Goal: Task Accomplishment & Management: Use online tool/utility

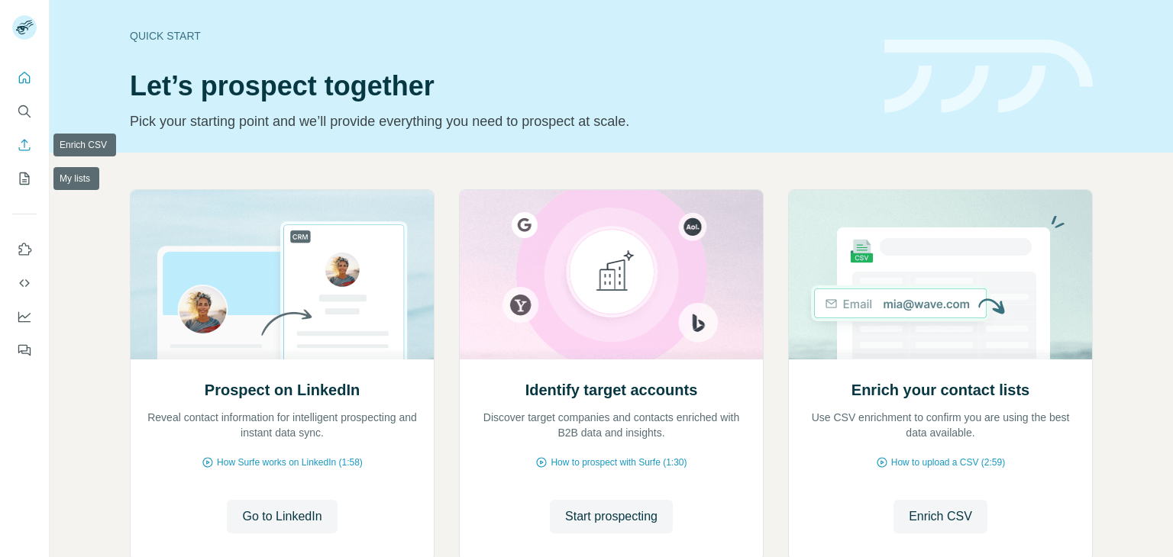
click at [31, 180] on icon "My lists" at bounding box center [24, 178] width 15 height 15
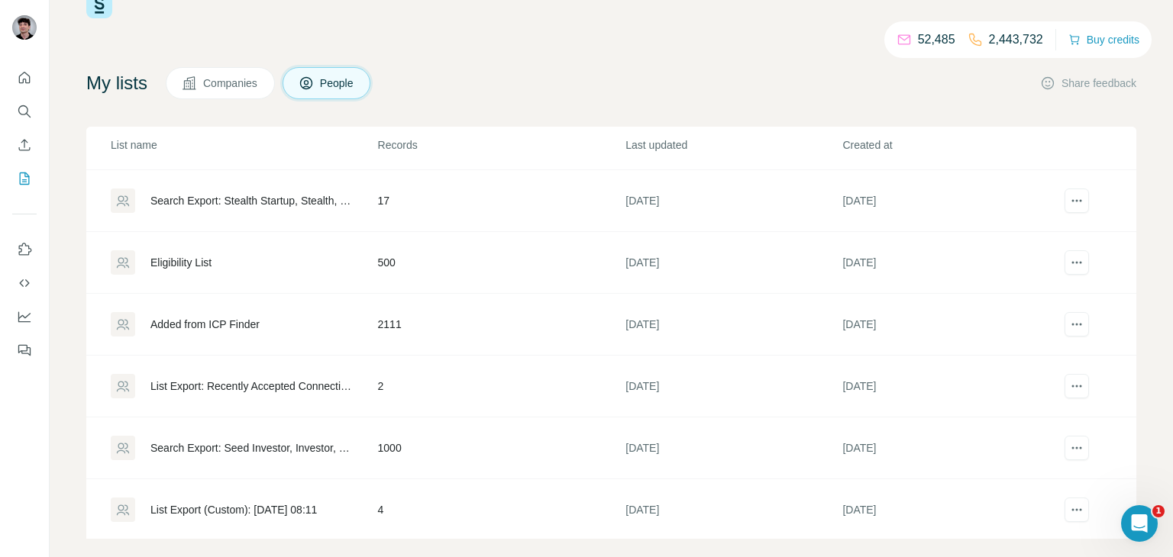
scroll to position [63, 0]
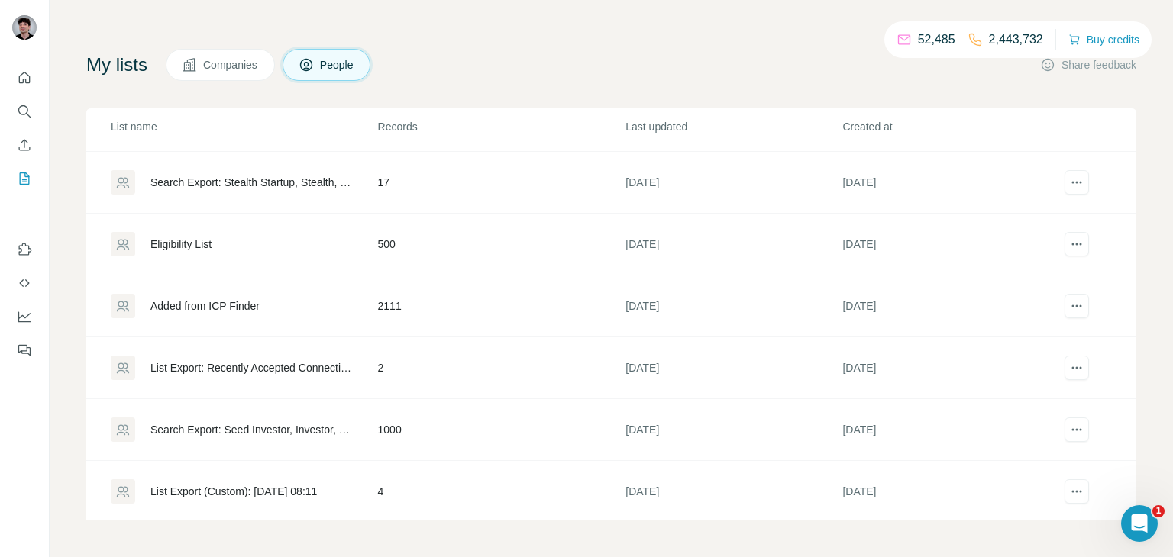
click at [247, 303] on div "Added from ICP Finder" at bounding box center [204, 306] width 109 height 15
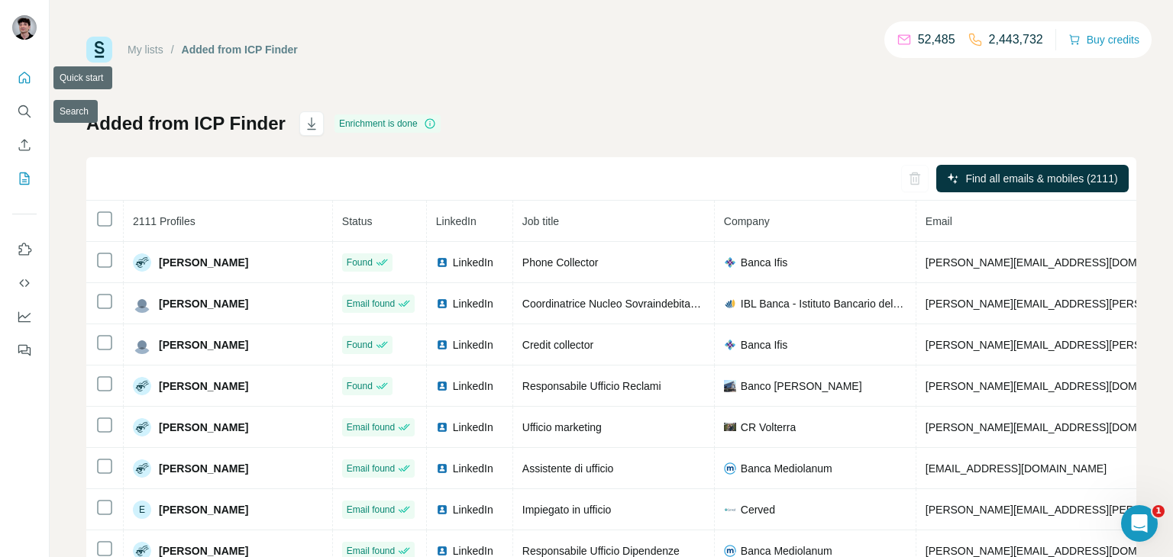
click at [18, 73] on icon "Quick start" at bounding box center [24, 77] width 15 height 15
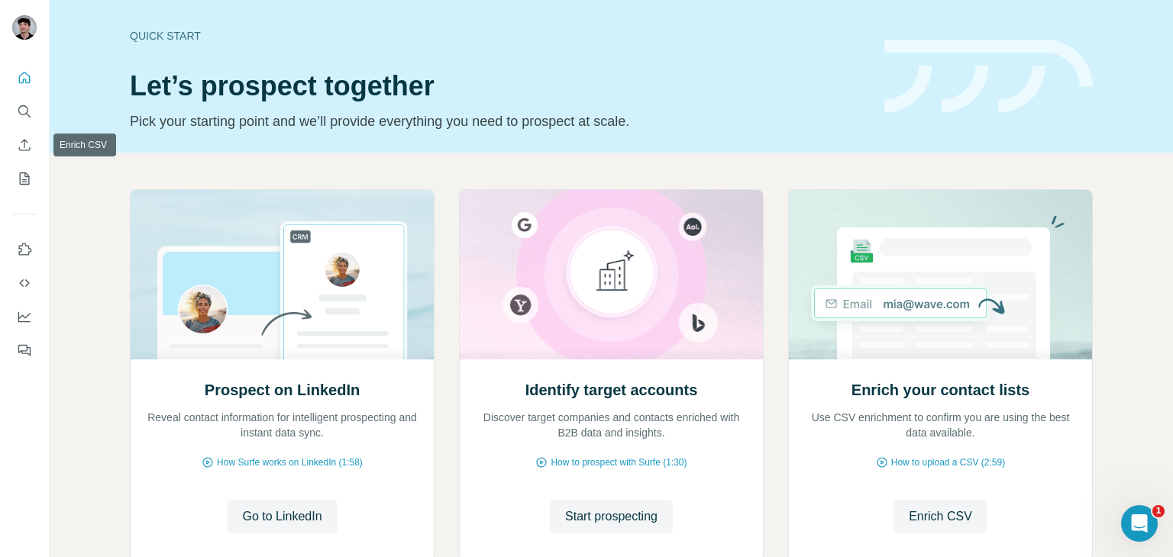
click at [15, 124] on button "Search" at bounding box center [24, 111] width 24 height 27
click at [24, 116] on icon "Search" at bounding box center [24, 111] width 15 height 15
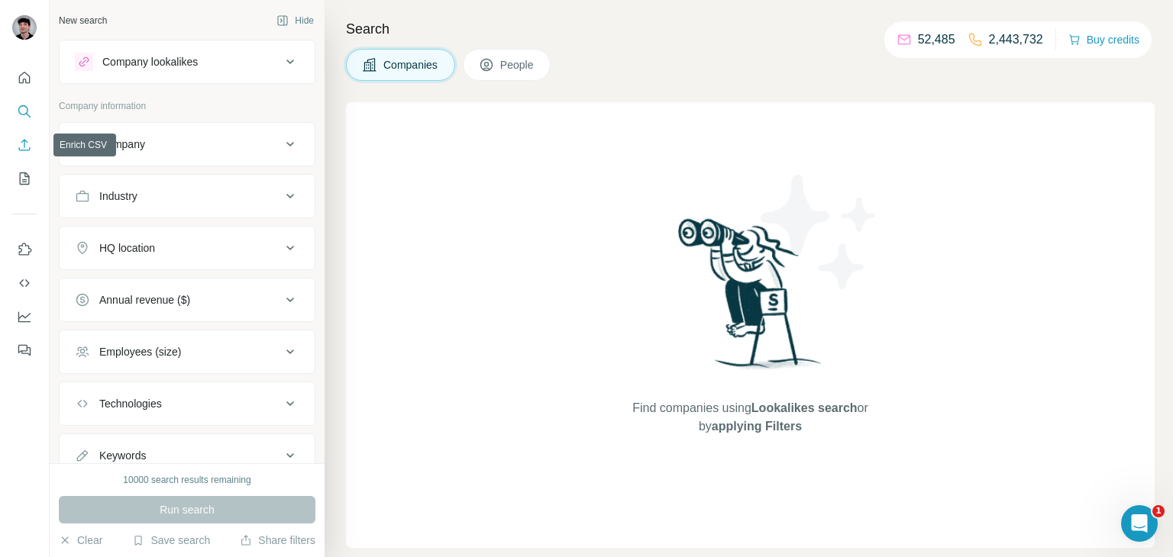
click at [28, 145] on icon "Enrich CSV" at bounding box center [24, 144] width 15 height 15
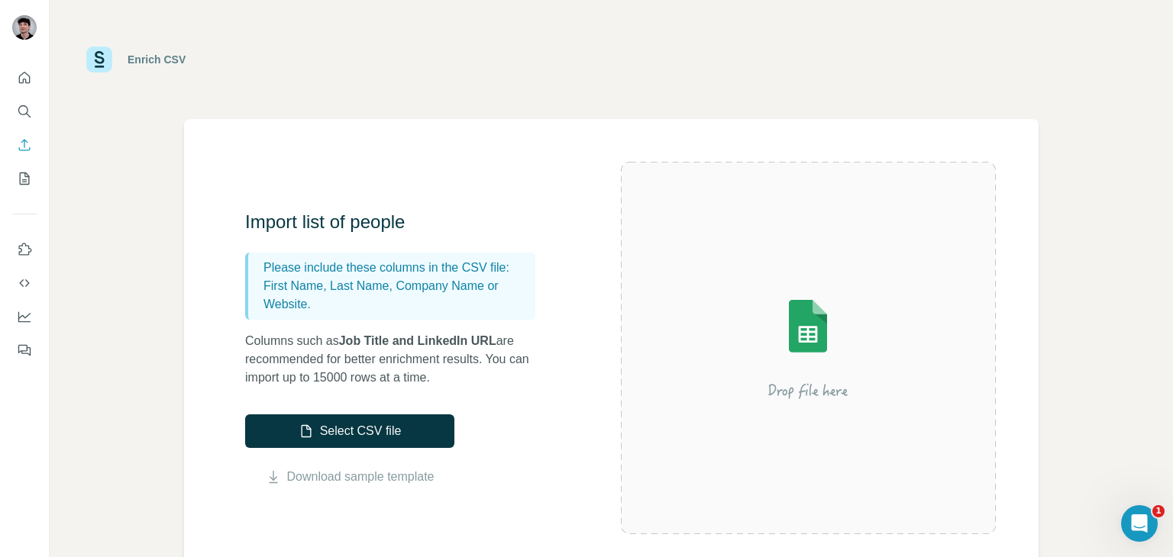
drag, startPoint x: 308, startPoint y: 418, endPoint x: 302, endPoint y: 303, distance: 115.5
click at [314, 308] on div "Import list of people Please include these columns in the CSV file: First Name,…" at bounding box center [433, 348] width 376 height 276
click at [32, 106] on button "Search" at bounding box center [24, 111] width 24 height 27
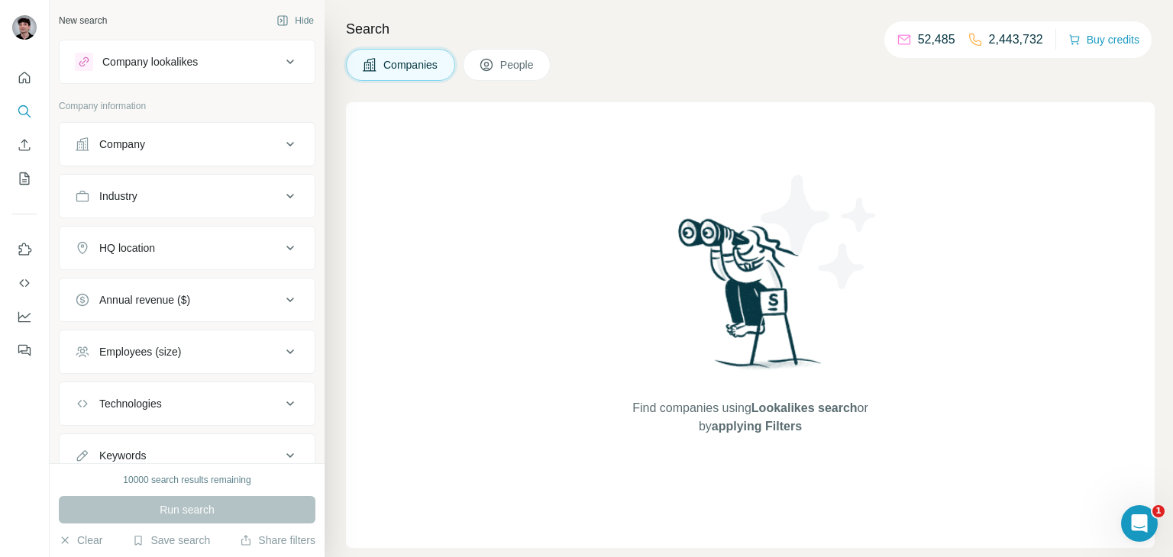
click at [263, 137] on div "Company" at bounding box center [178, 144] width 206 height 15
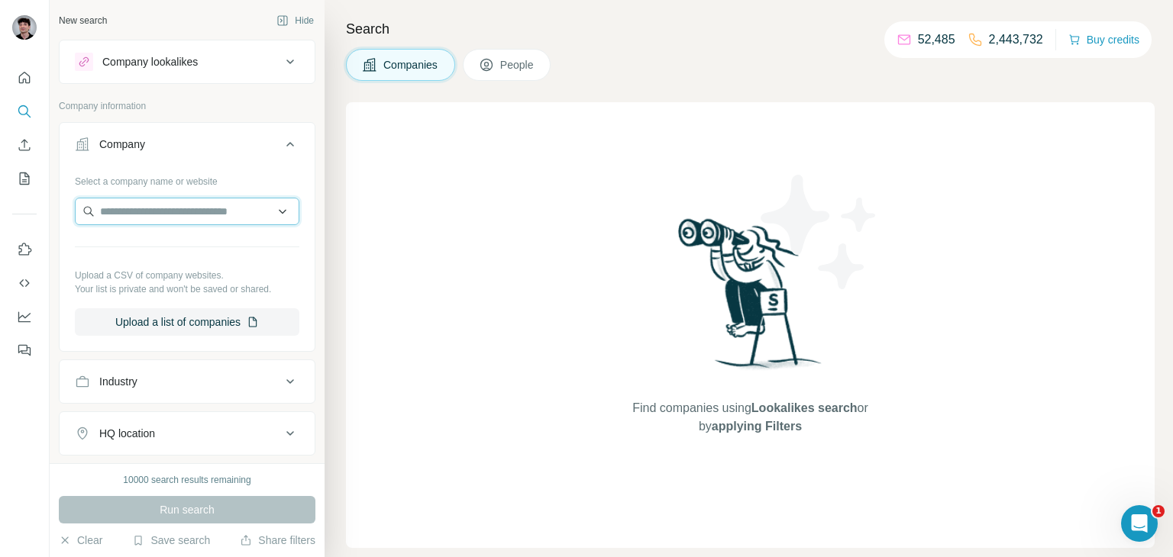
click at [244, 215] on input "text" at bounding box center [187, 211] width 224 height 27
click at [231, 319] on button "Upload a list of companies" at bounding box center [187, 321] width 224 height 27
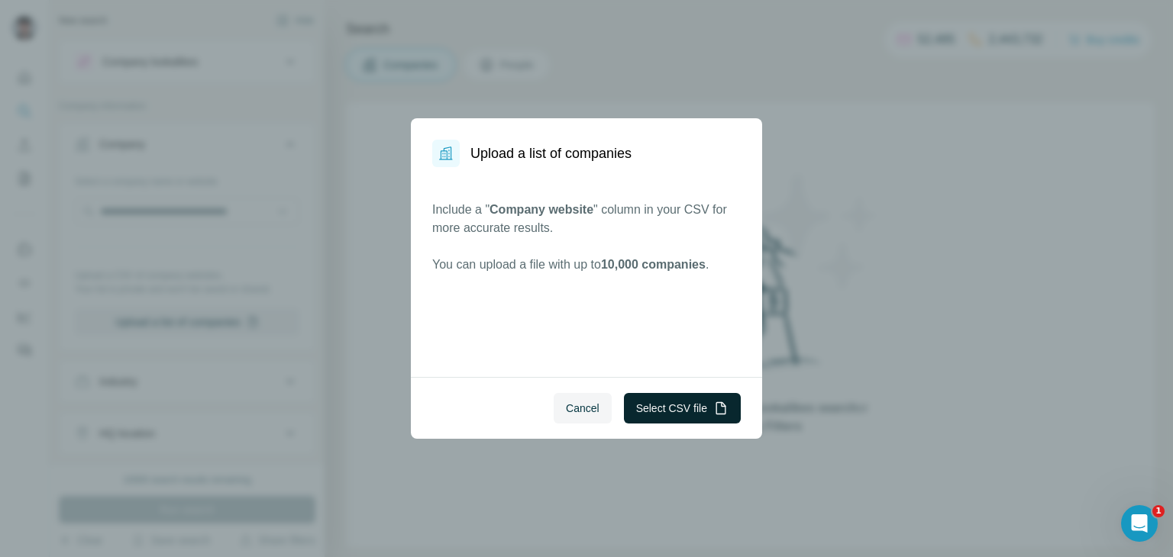
drag, startPoint x: 680, startPoint y: 424, endPoint x: 672, endPoint y: 407, distance: 18.5
click at [678, 424] on div "Cancel Select CSV file" at bounding box center [586, 408] width 351 height 62
click at [672, 407] on button "Select CSV file" at bounding box center [682, 408] width 117 height 31
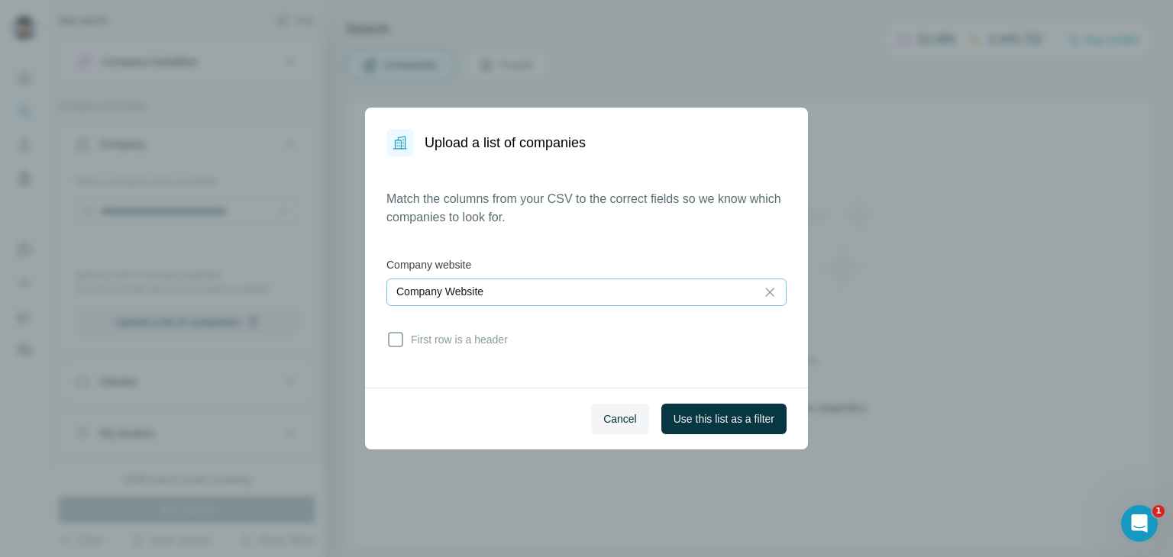
click at [699, 296] on div "Company Website" at bounding box center [571, 291] width 350 height 15
click at [715, 249] on div "Match the columns from your CSV to the correct fields so we know which companie…" at bounding box center [586, 272] width 400 height 164
click at [772, 430] on button "Use this list as a filter" at bounding box center [723, 419] width 125 height 31
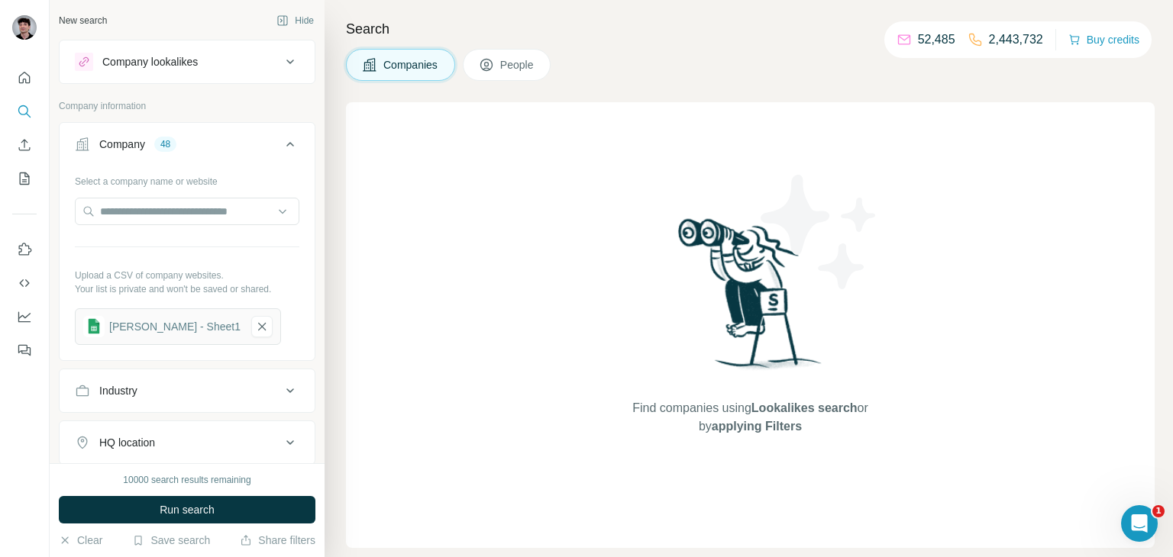
click at [528, 71] on span "People" at bounding box center [517, 64] width 35 height 15
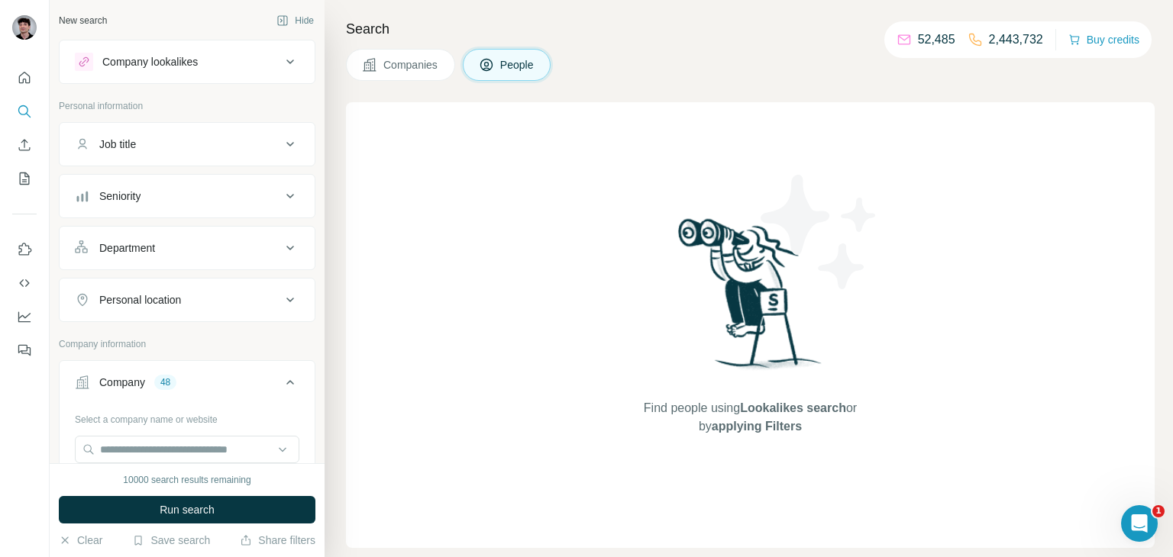
click at [255, 148] on div "Job title" at bounding box center [178, 144] width 206 height 15
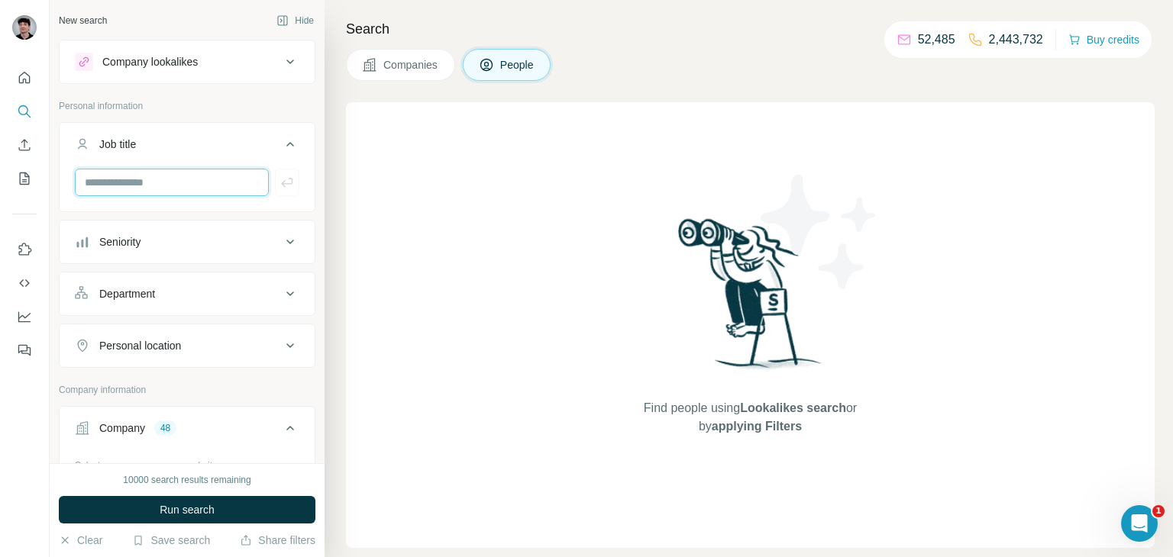
click at [199, 193] on input "text" at bounding box center [172, 182] width 194 height 27
type input "***"
click at [275, 169] on button "button" at bounding box center [287, 182] width 24 height 27
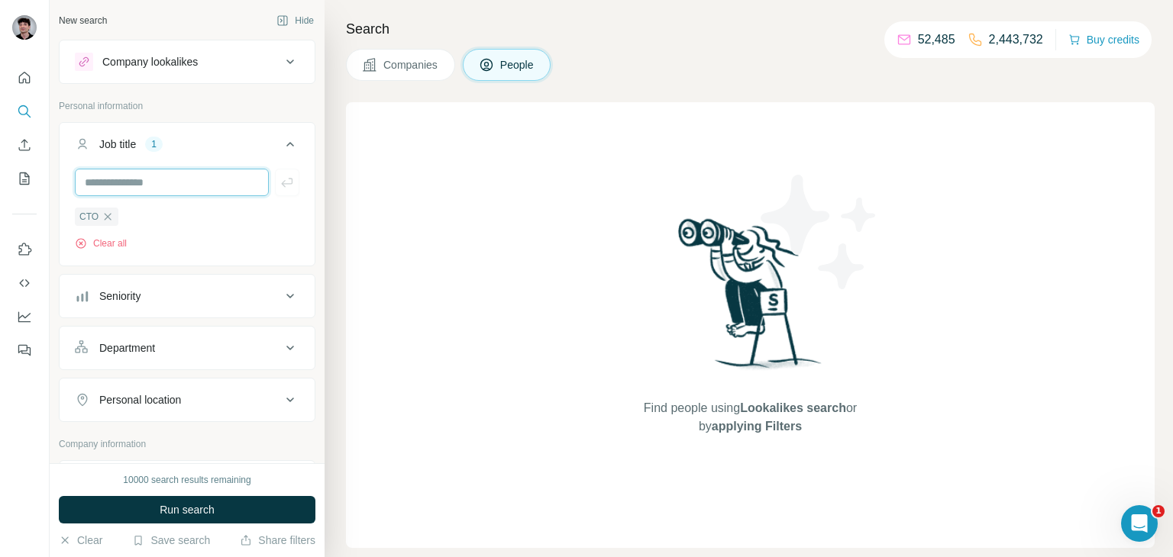
click at [232, 179] on input "text" at bounding box center [172, 182] width 194 height 27
type input "***"
click at [280, 186] on icon "button" at bounding box center [286, 182] width 15 height 15
click at [241, 189] on input "text" at bounding box center [172, 182] width 194 height 27
type input "**********"
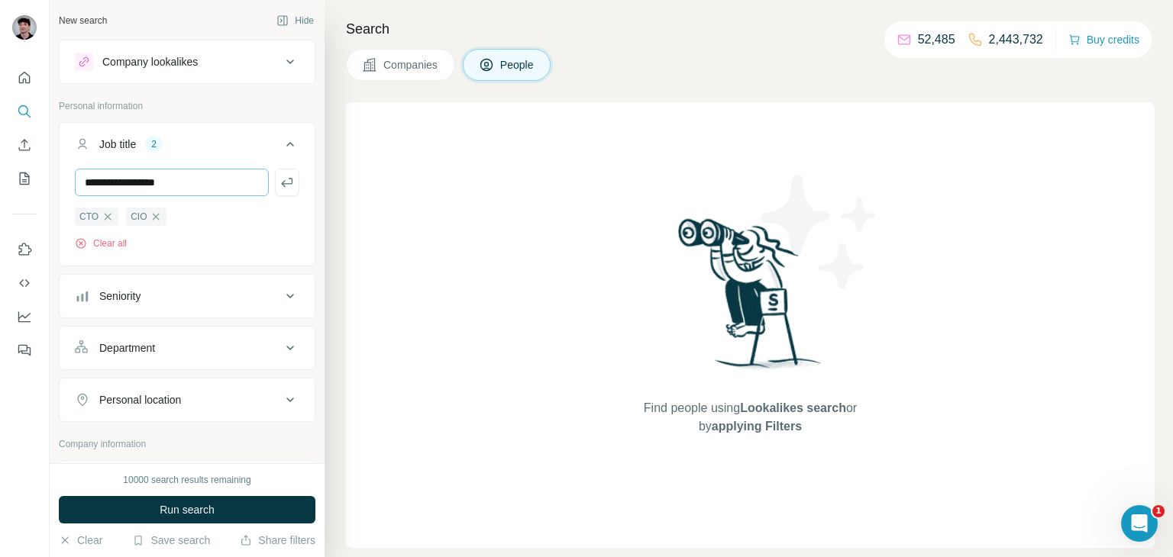
click at [275, 169] on button "button" at bounding box center [287, 182] width 24 height 27
click at [134, 183] on input "text" at bounding box center [172, 182] width 194 height 27
click at [257, 300] on div "Seniority" at bounding box center [178, 296] width 206 height 15
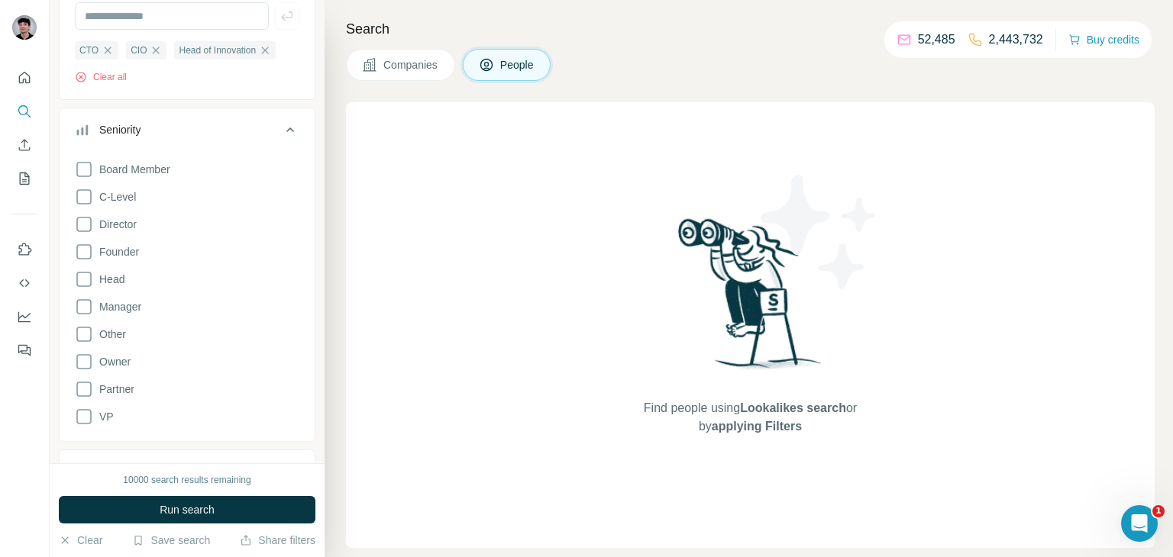
scroll to position [250, 0]
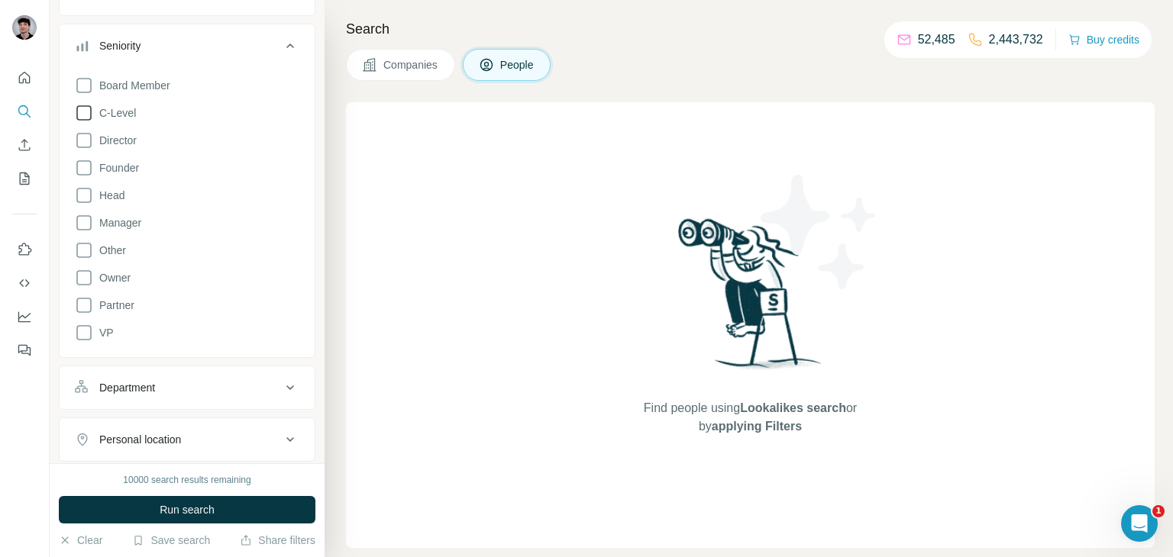
click at [117, 111] on span "C-Level" at bounding box center [114, 112] width 43 height 15
click at [102, 334] on span "VP" at bounding box center [103, 332] width 21 height 15
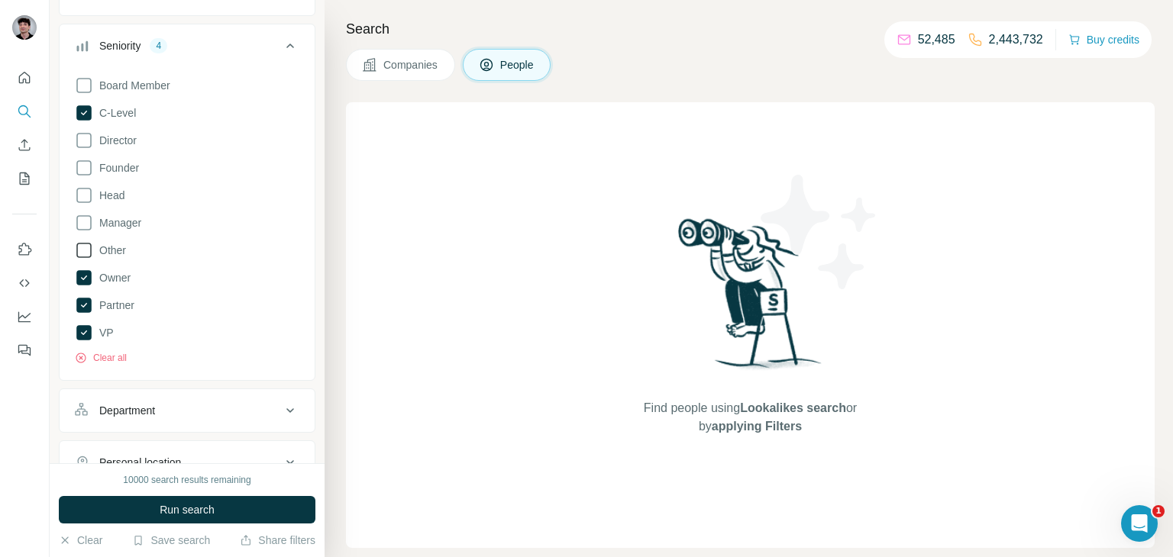
click at [112, 250] on span "Other" at bounding box center [109, 250] width 33 height 15
click at [116, 207] on div "Board Member C-Level Director Founder Head Manager Other Owner Partner VP Clear…" at bounding box center [187, 217] width 224 height 295
click at [114, 202] on span "Head" at bounding box center [108, 195] width 31 height 15
click at [116, 170] on span "Founder" at bounding box center [116, 167] width 46 height 15
click at [121, 144] on span "Director" at bounding box center [115, 140] width 44 height 15
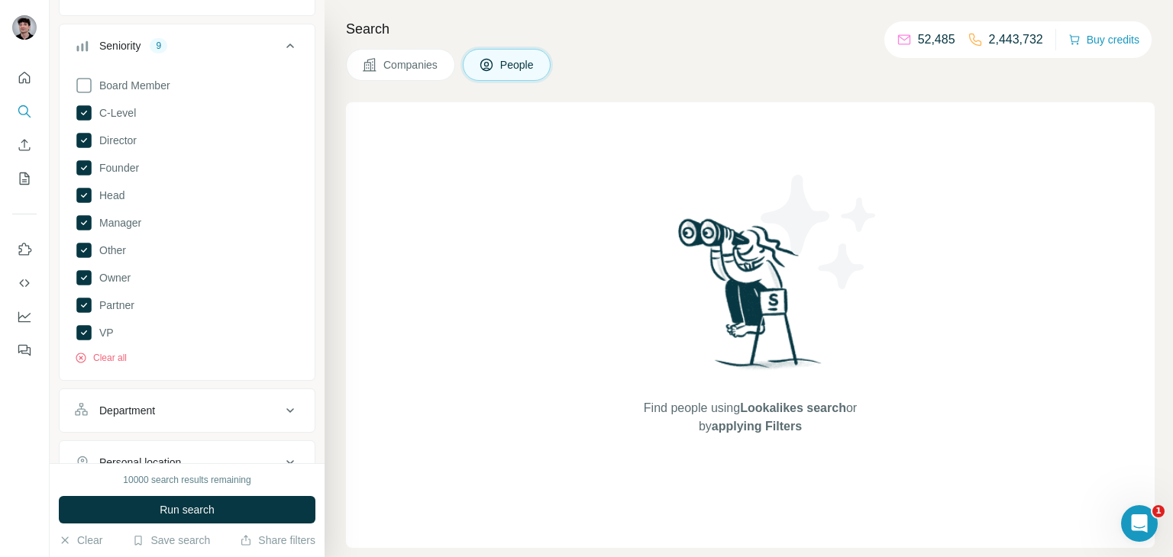
click at [120, 96] on div "Board Member C-Level Director Founder Head Manager Other Owner Partner VP Clear…" at bounding box center [187, 217] width 224 height 295
click at [81, 243] on icon at bounding box center [83, 250] width 15 height 15
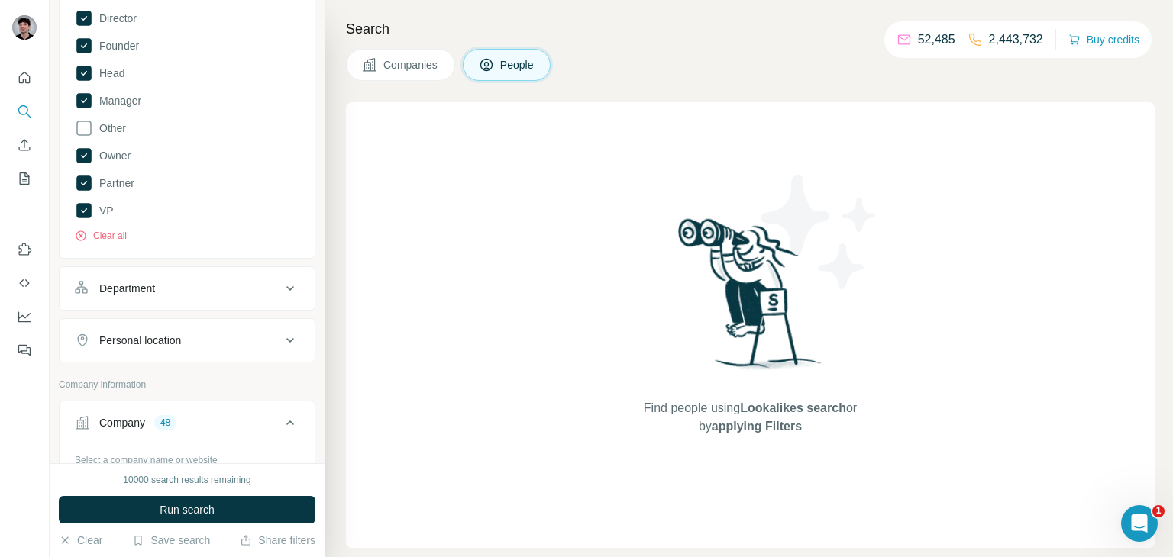
scroll to position [501, 0]
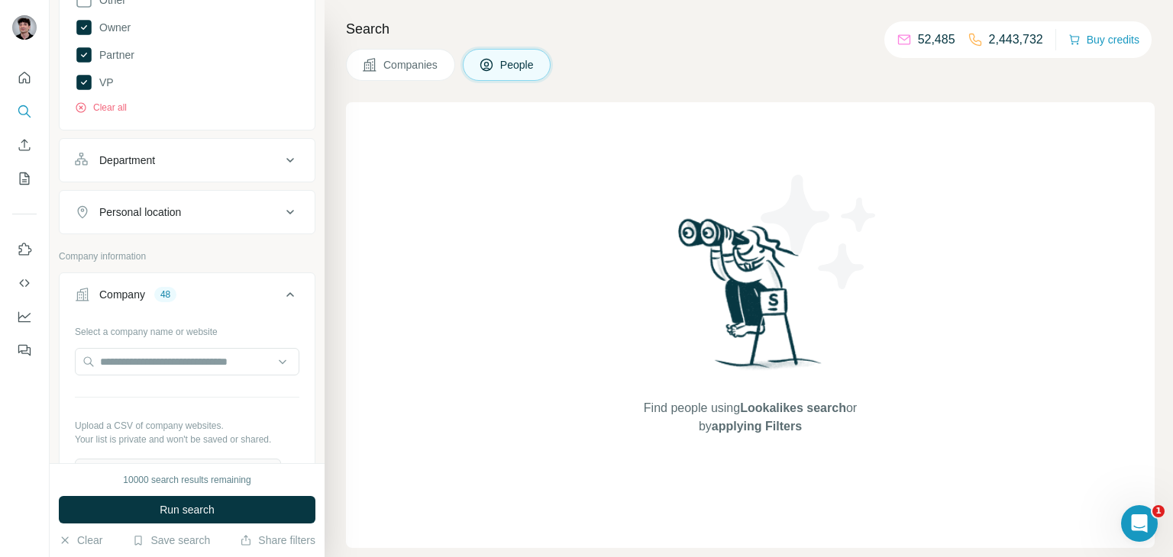
click at [276, 205] on div "Personal location" at bounding box center [178, 212] width 206 height 15
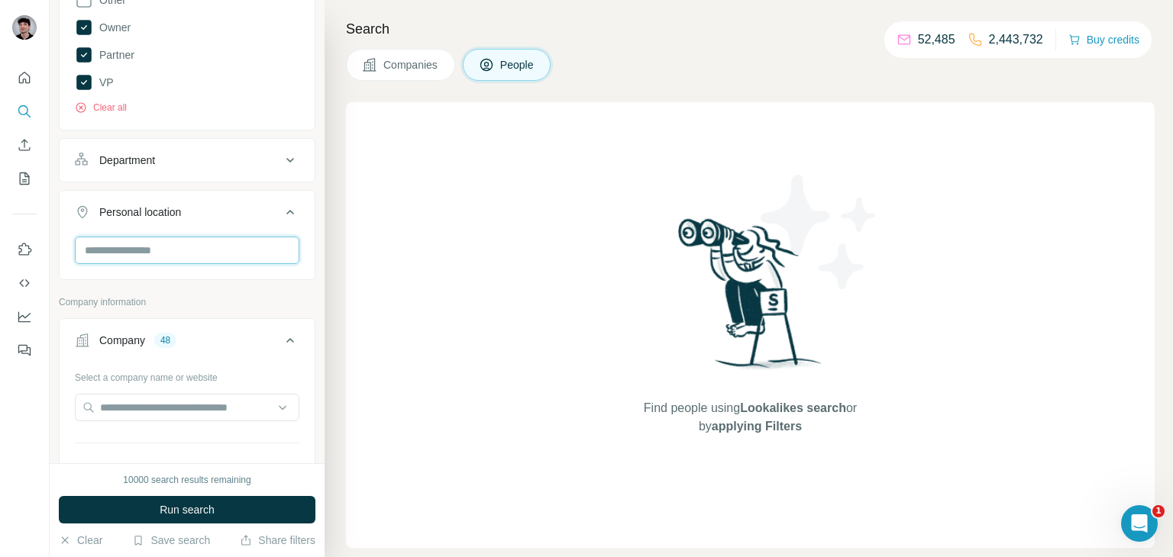
click at [270, 237] on input "text" at bounding box center [187, 250] width 224 height 27
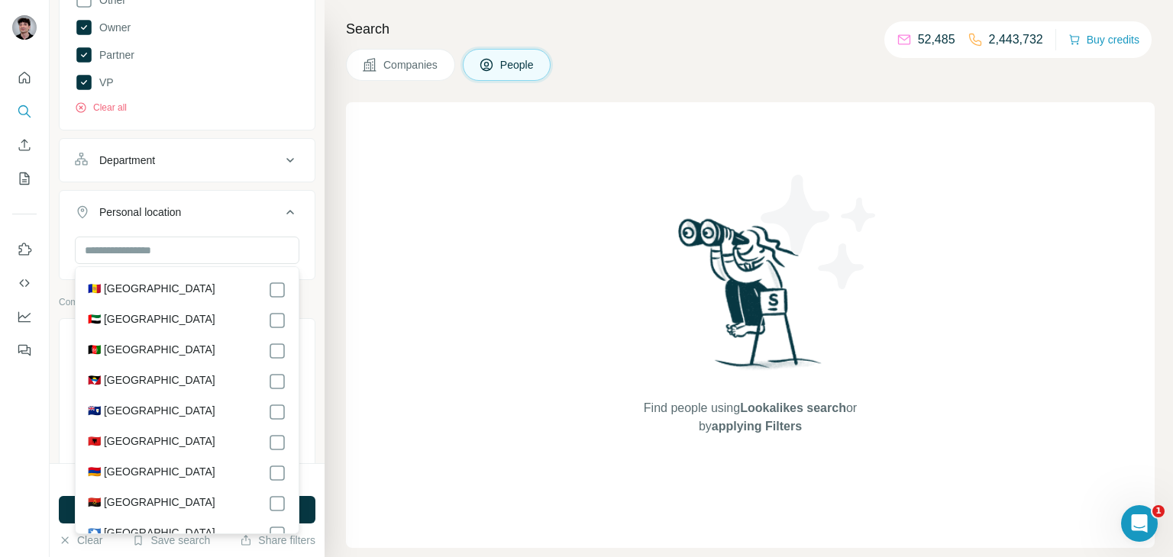
click at [134, 286] on label "🇦🇩 Andorra" at bounding box center [152, 290] width 128 height 18
click at [263, 246] on input "text" at bounding box center [187, 250] width 224 height 27
click at [231, 247] on input "text" at bounding box center [187, 250] width 224 height 27
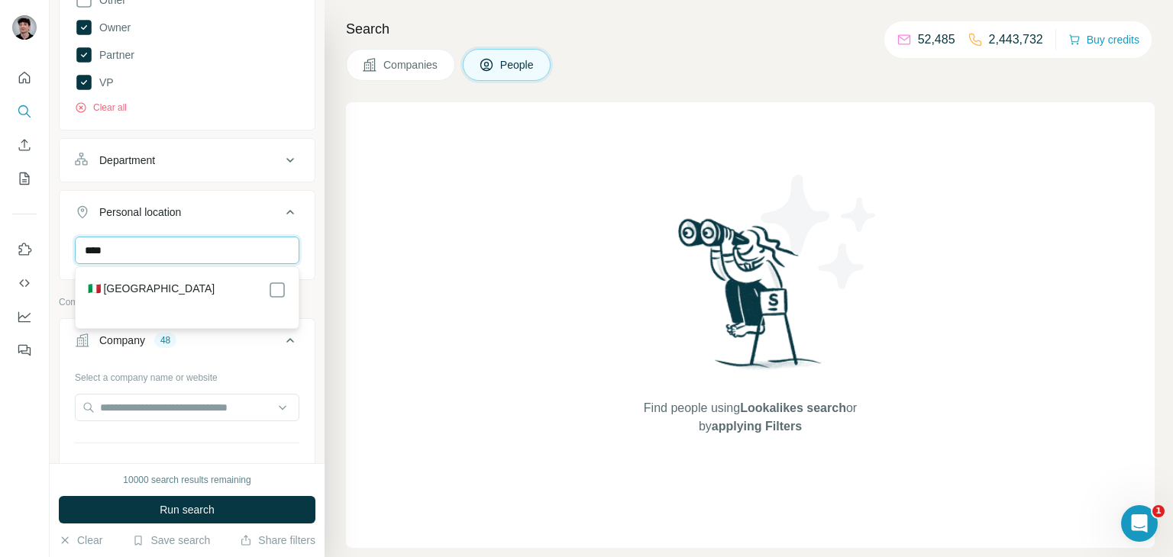
type input "****"
click at [256, 282] on div "🇮🇹 Italy" at bounding box center [187, 290] width 199 height 18
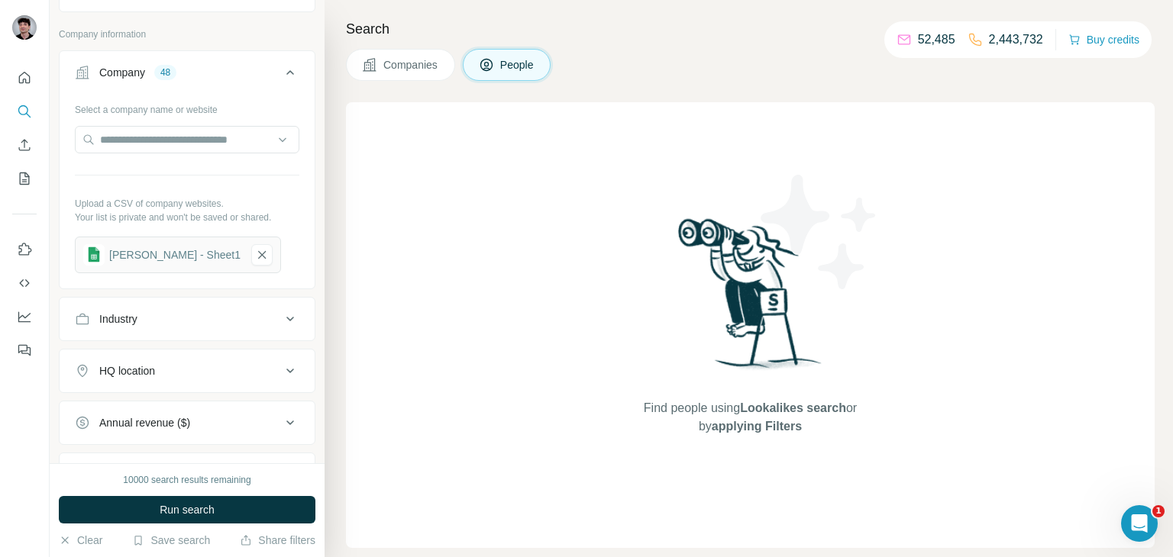
scroll to position [1000, 0]
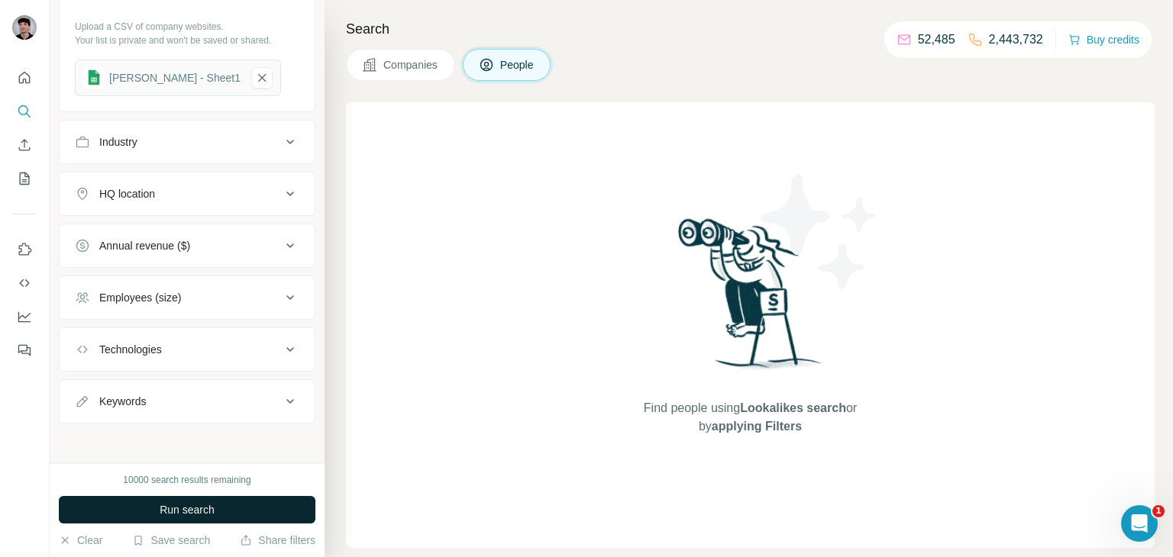
click at [215, 496] on div "10000 search results remaining Run search Clear Save search Share filters" at bounding box center [187, 511] width 275 height 94
click at [215, 499] on button "Run search" at bounding box center [187, 509] width 257 height 27
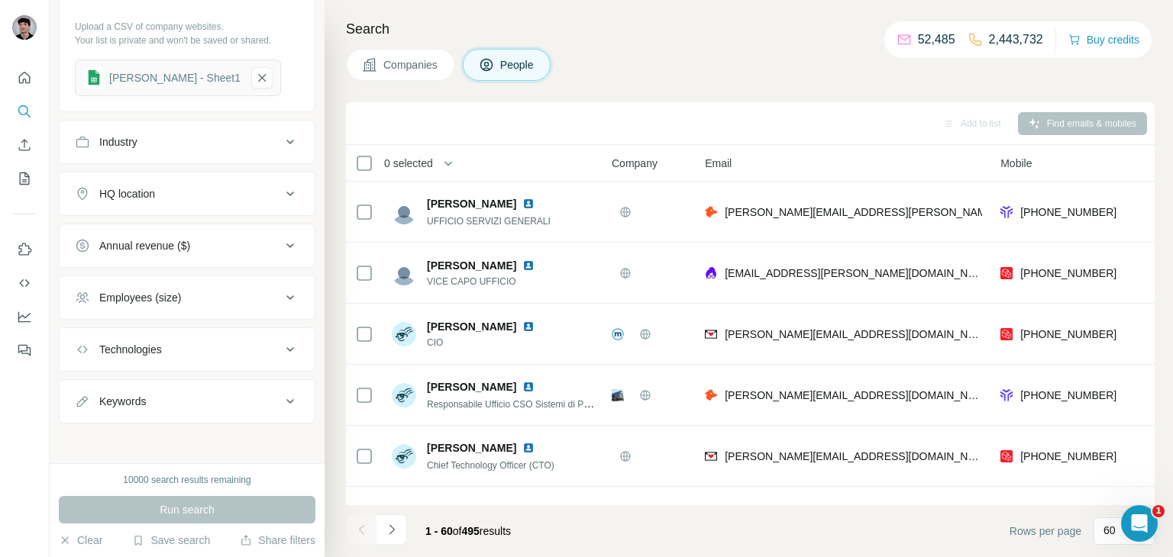
scroll to position [0, 0]
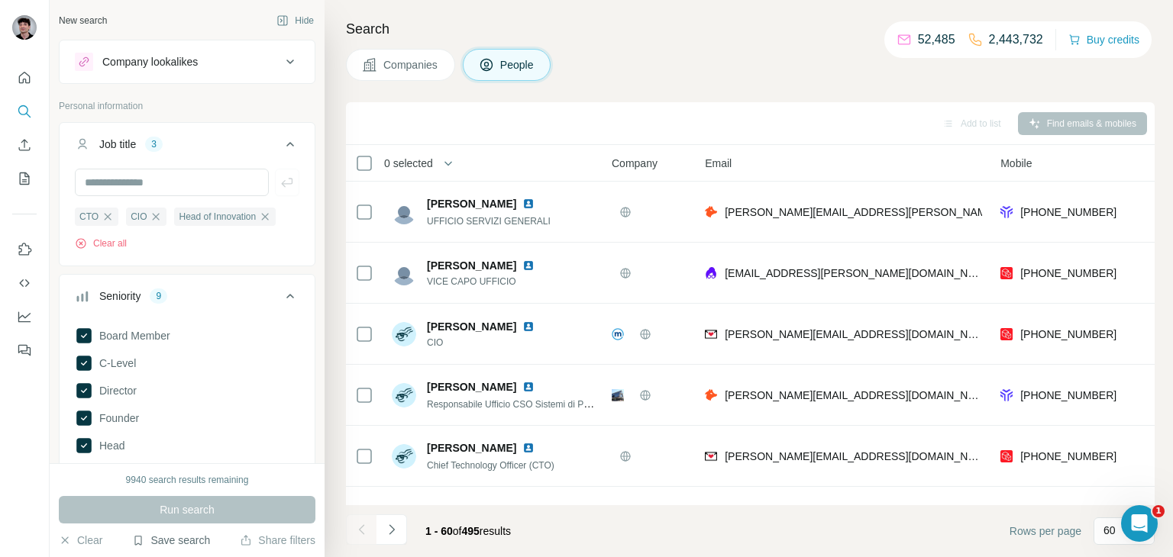
click at [172, 544] on button "Save search" at bounding box center [171, 540] width 78 height 15
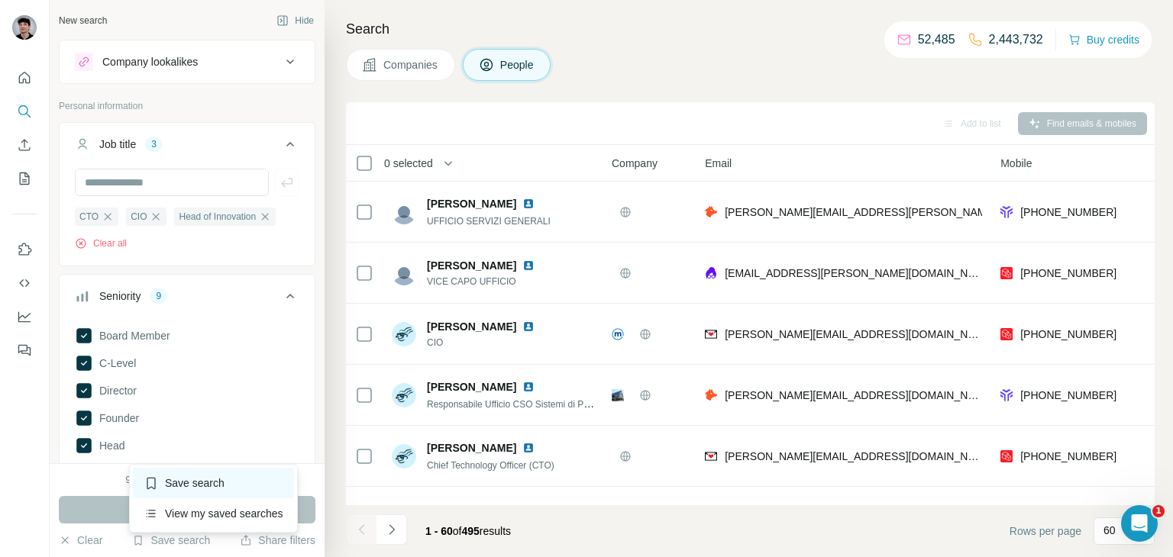
click at [217, 486] on div "Save search" at bounding box center [213, 483] width 161 height 31
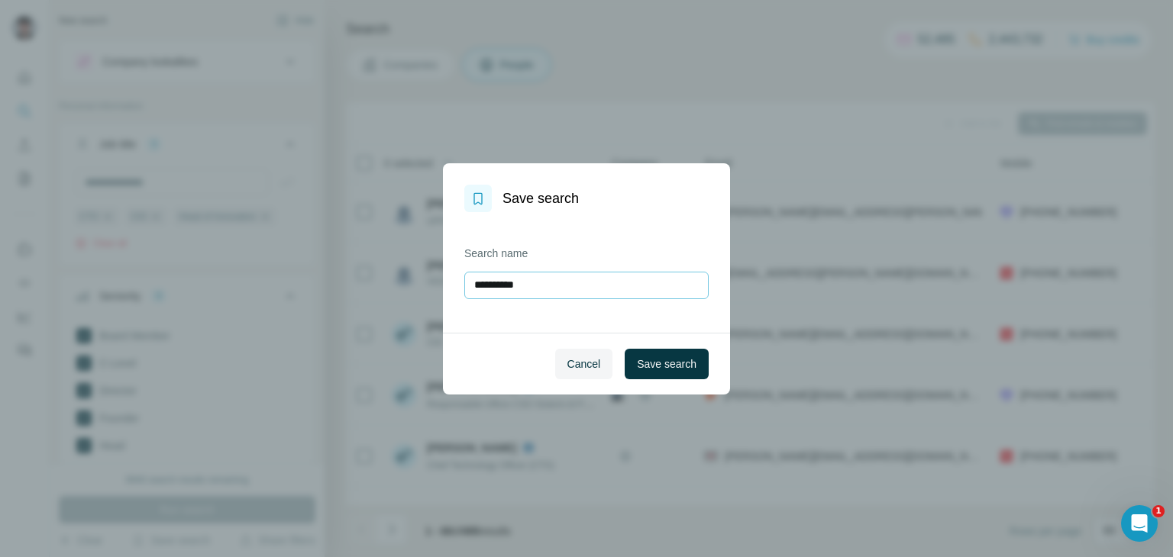
click at [627, 295] on input "**********" at bounding box center [586, 285] width 244 height 27
click at [618, 286] on input "**********" at bounding box center [586, 285] width 244 height 27
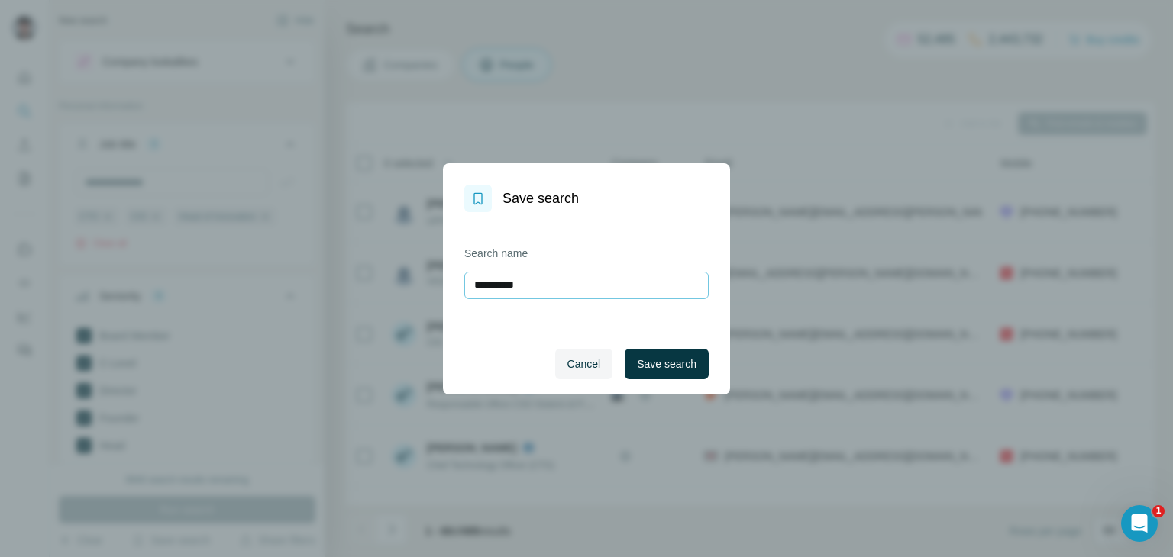
type input "**********"
click button "Save search" at bounding box center [667, 364] width 84 height 31
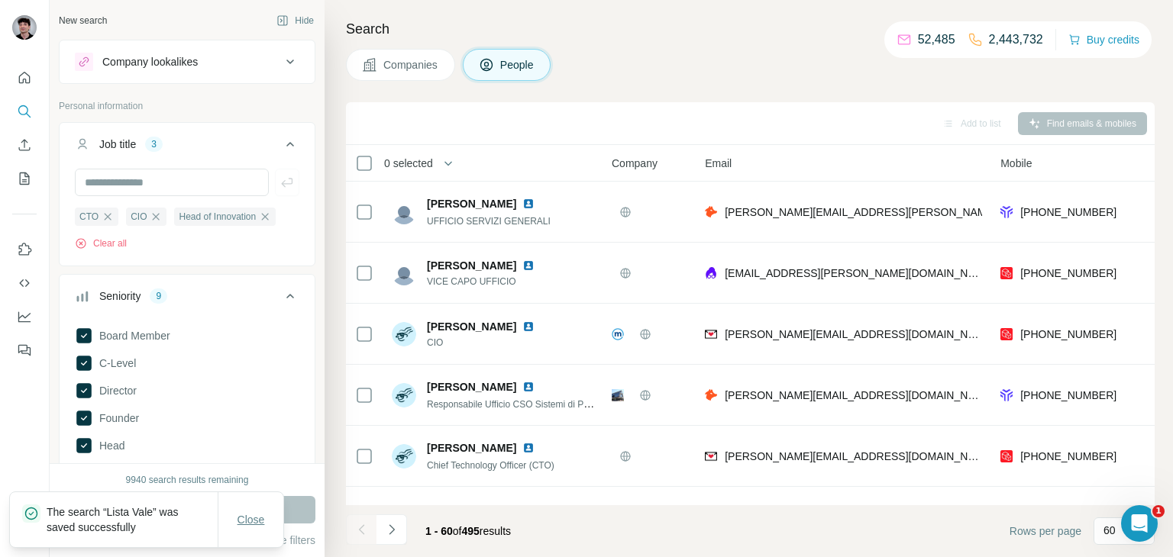
click at [242, 525] on span "Close" at bounding box center [250, 519] width 27 height 15
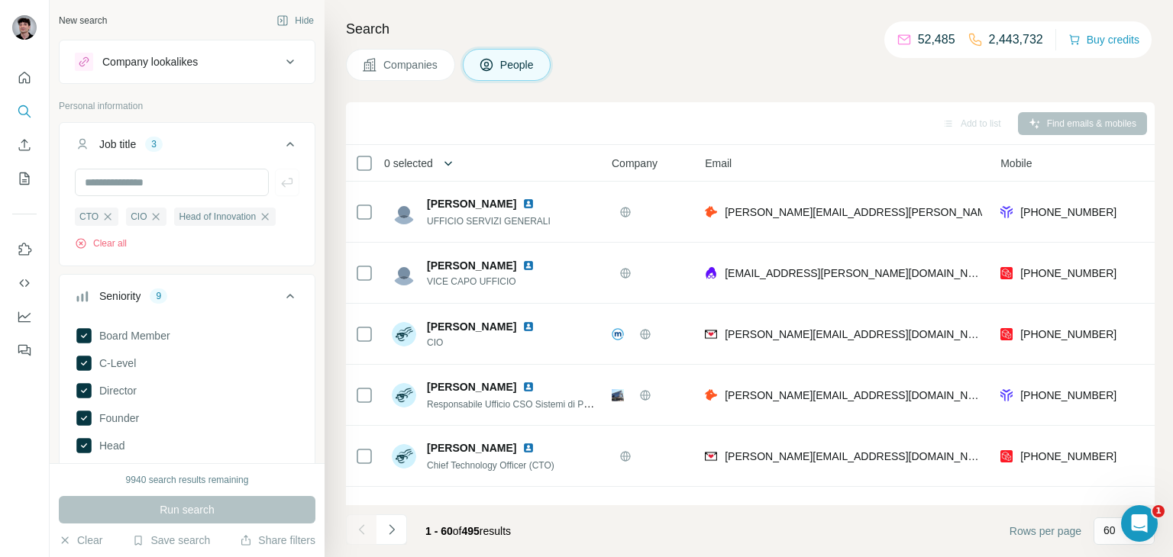
click at [447, 159] on icon "button" at bounding box center [448, 163] width 15 height 15
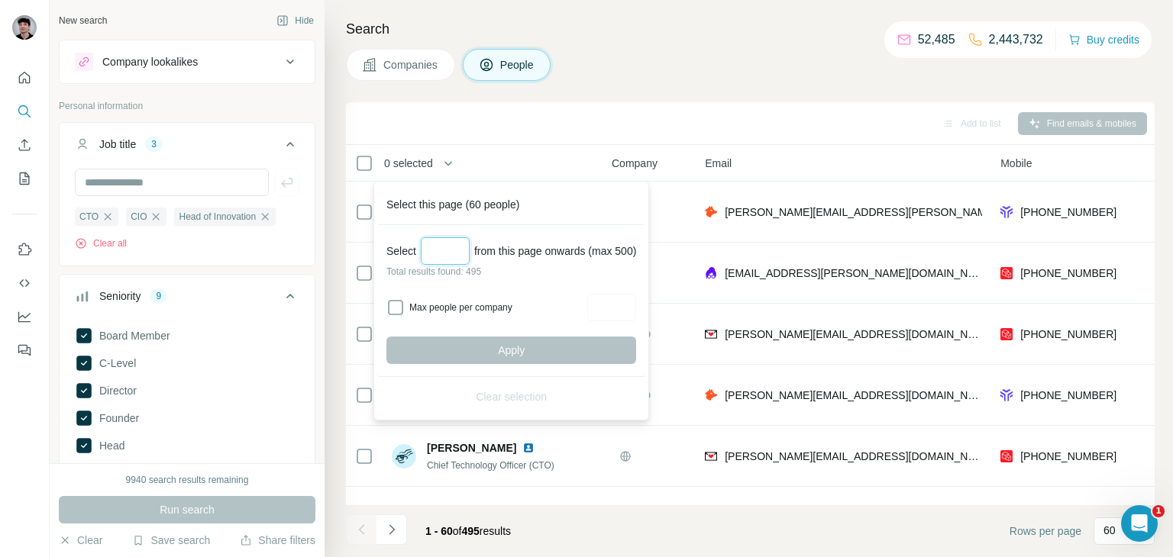
click at [443, 249] on input "Select a number (up to 500)" at bounding box center [445, 250] width 49 height 27
click at [448, 257] on input "***" at bounding box center [445, 250] width 49 height 27
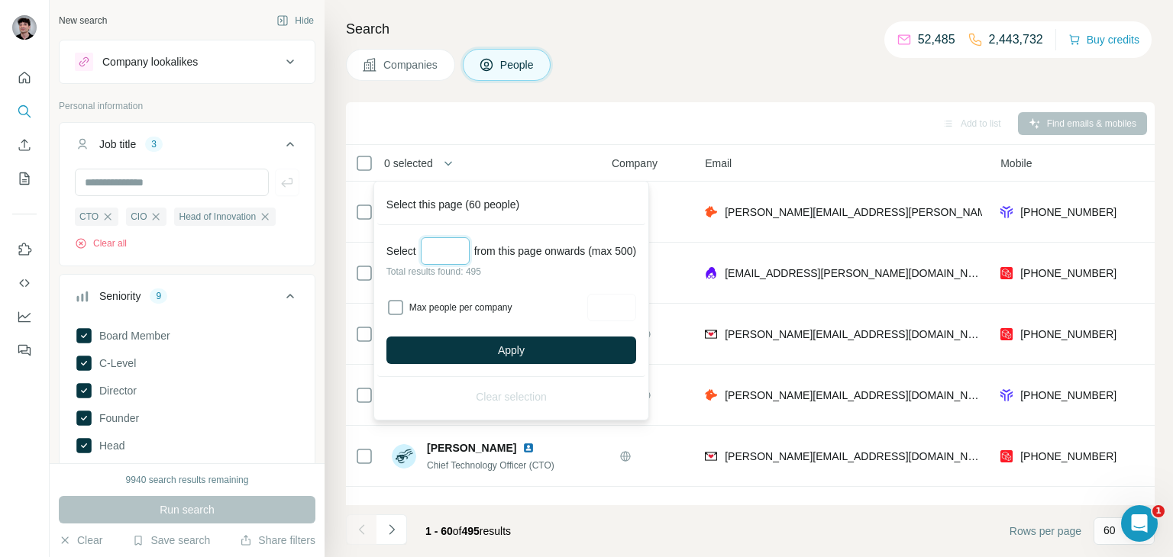
type input "***"
click at [551, 347] on button "Apply" at bounding box center [511, 350] width 250 height 27
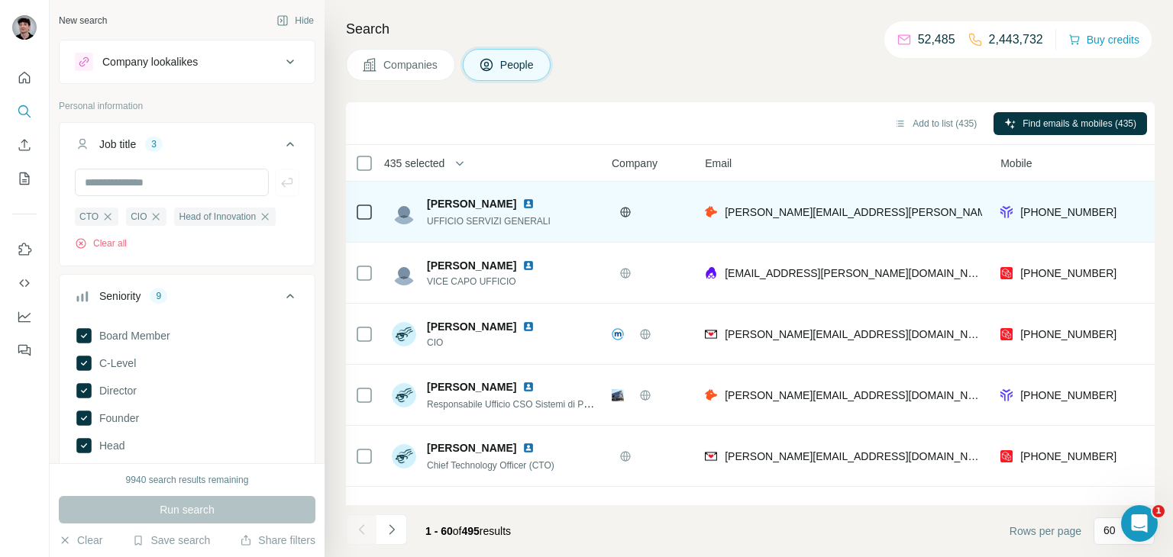
click at [439, 167] on span "435 selected" at bounding box center [414, 163] width 60 height 15
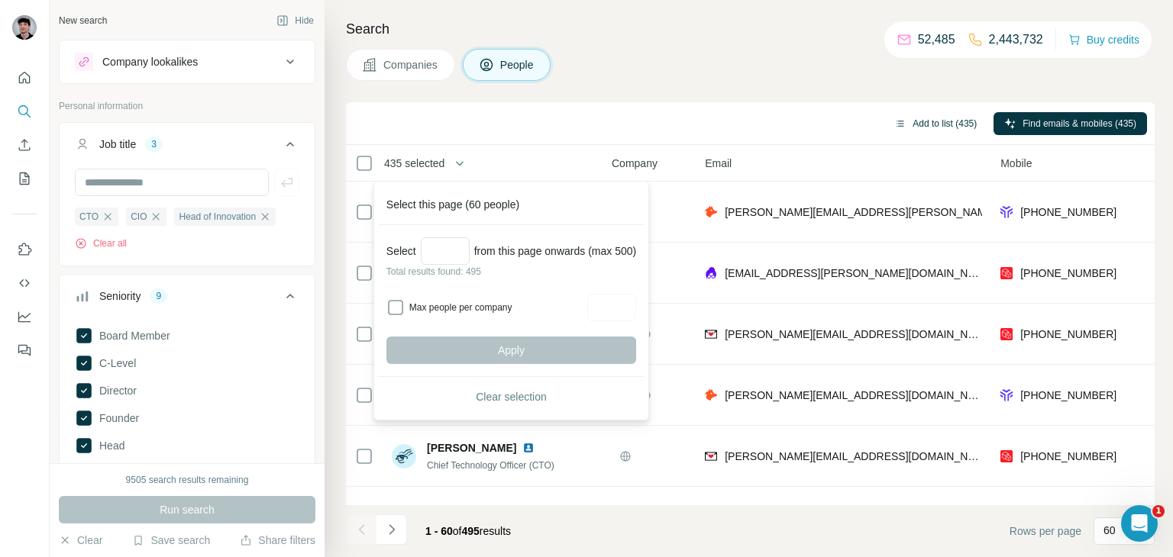
click at [920, 118] on button "Add to list (435)" at bounding box center [935, 123] width 104 height 23
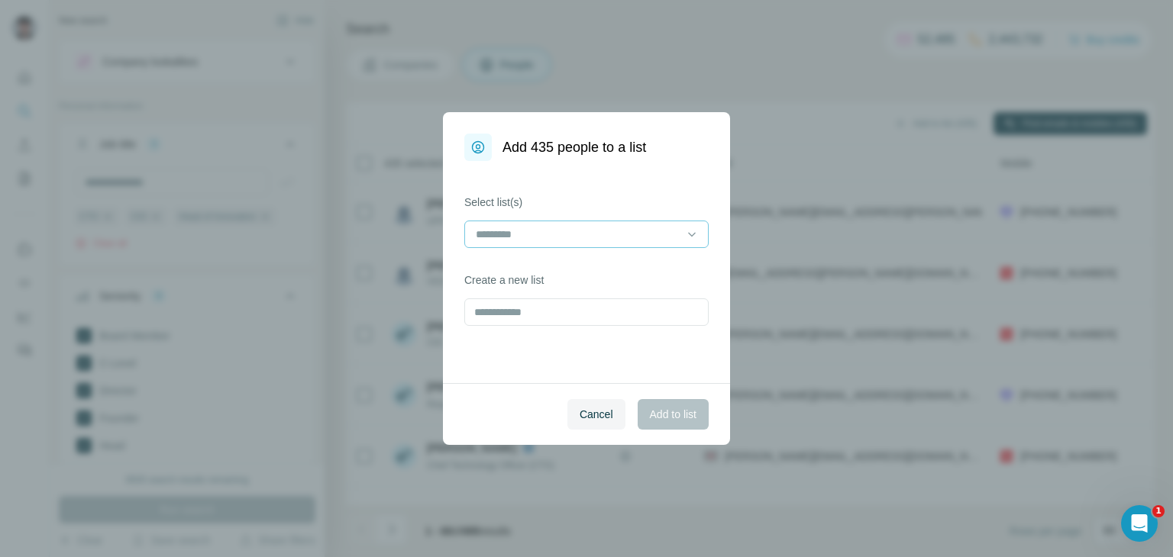
click at [561, 237] on input at bounding box center [577, 234] width 206 height 17
click at [506, 407] on div "Cancel Add to list" at bounding box center [586, 414] width 287 height 62
click at [551, 319] on input "text" at bounding box center [586, 312] width 244 height 27
type input "**********"
click at [638, 399] on button "Add to list" at bounding box center [673, 414] width 71 height 31
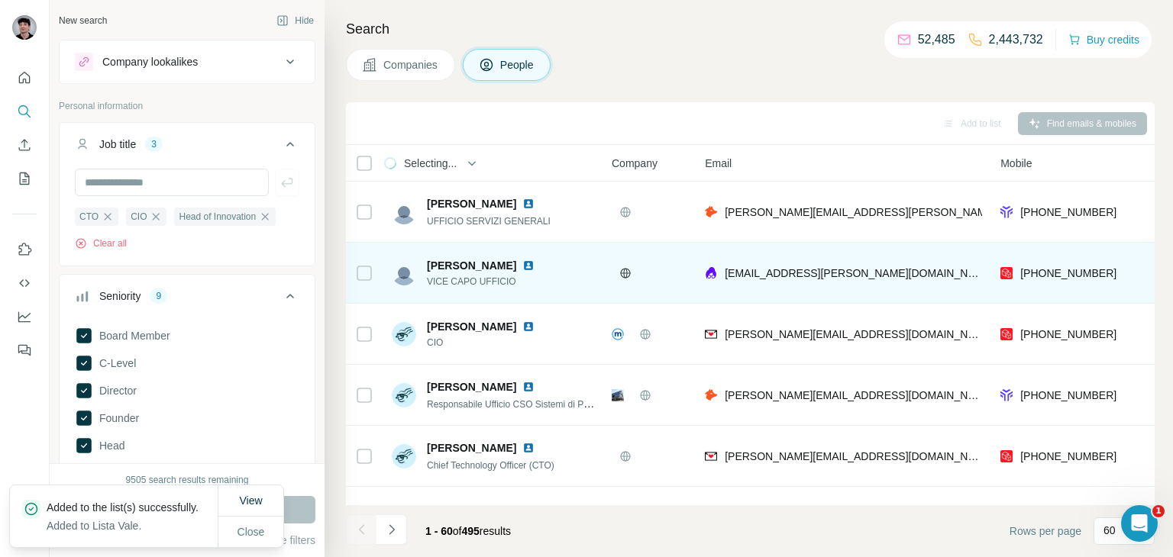
click at [244, 495] on span "View" at bounding box center [250, 501] width 23 height 12
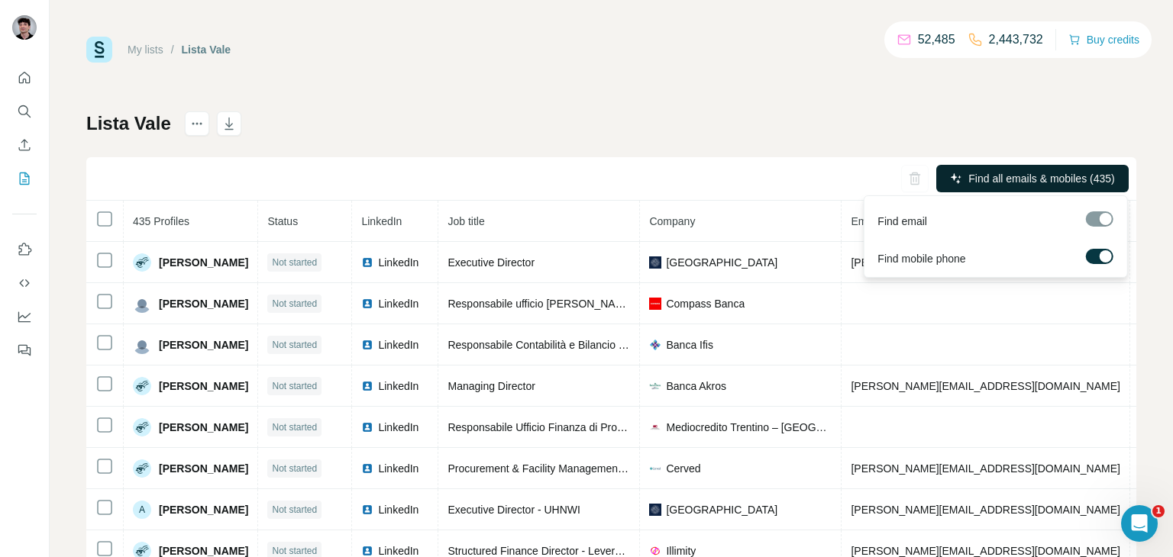
click at [990, 174] on span "Find all emails & mobiles (435)" at bounding box center [1041, 178] width 146 height 15
